Goal: Task Accomplishment & Management: Manage account settings

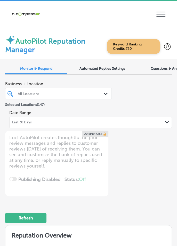
type textarea "x"
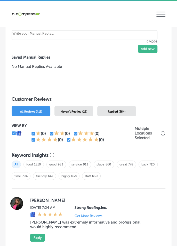
scroll to position [487, 0]
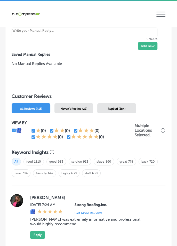
click at [61, 108] on span "Haven't Replied (29)" at bounding box center [74, 108] width 27 height 3
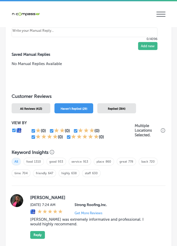
click at [34, 132] on input "checkbox" at bounding box center [33, 130] width 5 height 5
checkbox input "false"
type textarea "x"
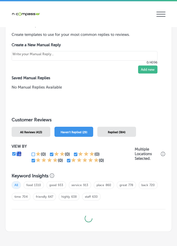
click at [33, 161] on input "checkbox" at bounding box center [33, 160] width 5 height 5
checkbox input "false"
type textarea "x"
click at [33, 155] on input "checkbox" at bounding box center [33, 154] width 5 height 5
checkbox input "true"
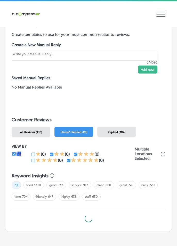
type textarea "x"
click at [69, 162] on input "checkbox" at bounding box center [68, 160] width 5 height 5
checkbox input "false"
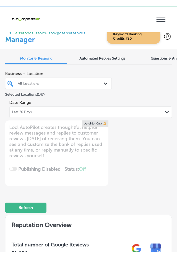
scroll to position [0, 0]
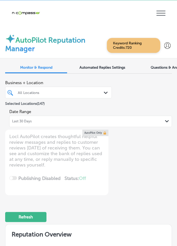
type textarea "x"
